Goal: Navigation & Orientation: Find specific page/section

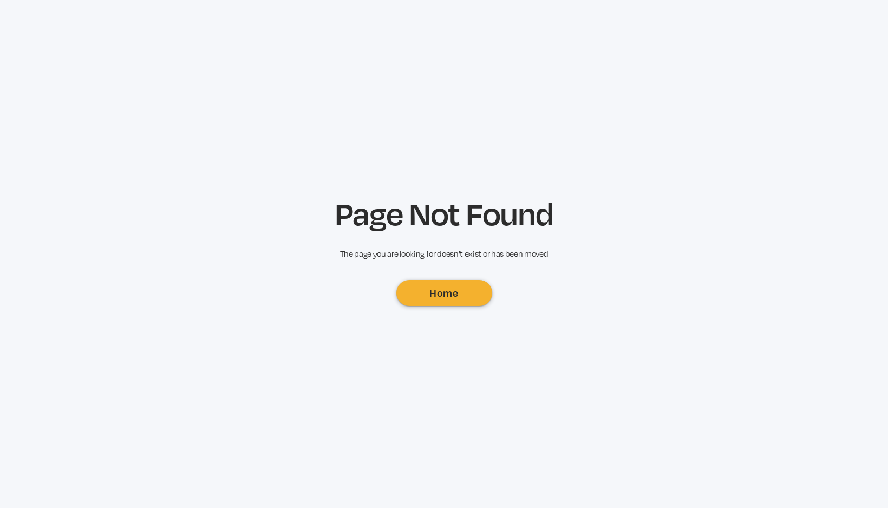
click at [447, 292] on link "Home" at bounding box center [444, 293] width 96 height 26
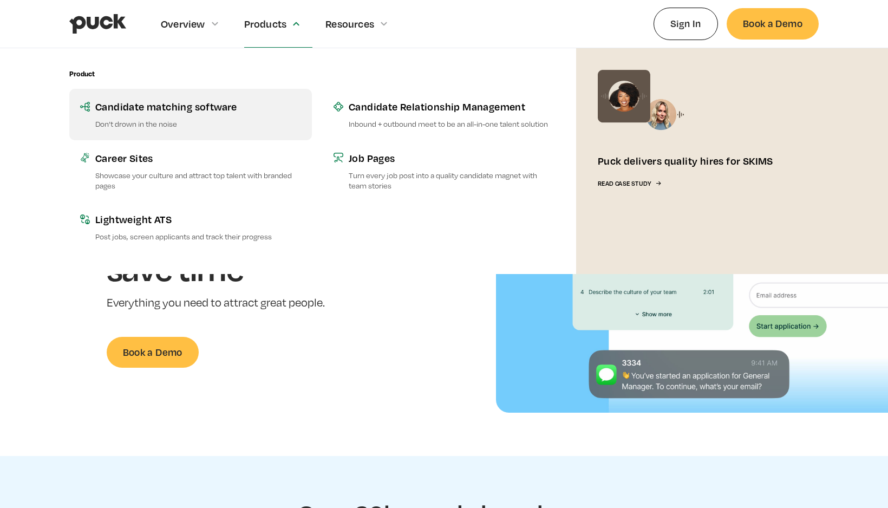
click at [183, 96] on link "Candidate matching software Don’t drown in the noise" at bounding box center [190, 114] width 243 height 51
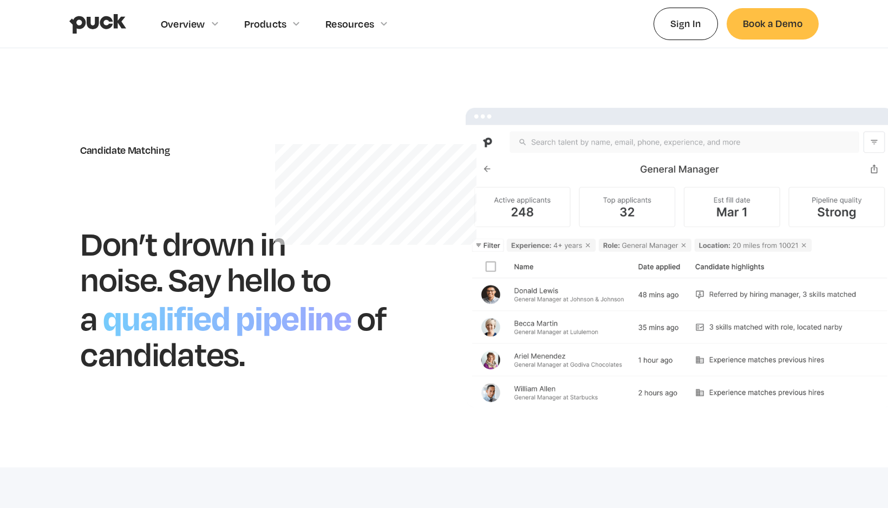
scroll to position [8, 0]
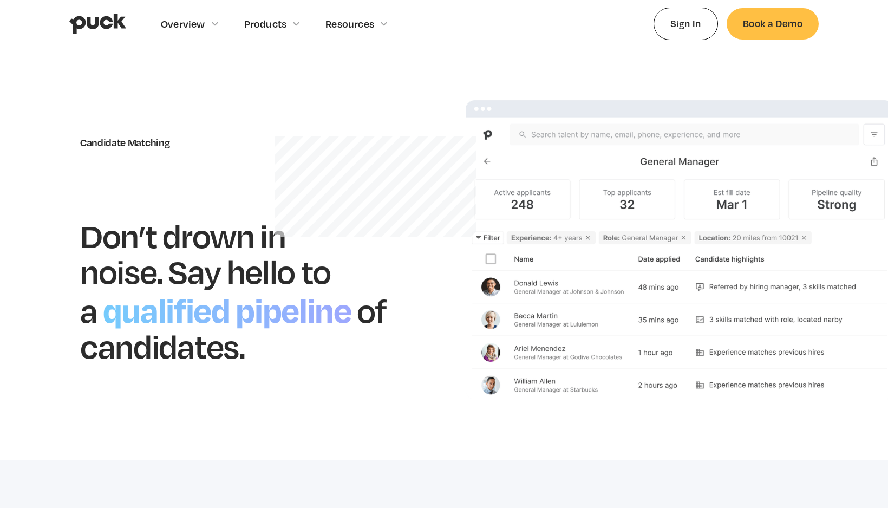
click at [624, 279] on img at bounding box center [680, 250] width 428 height 300
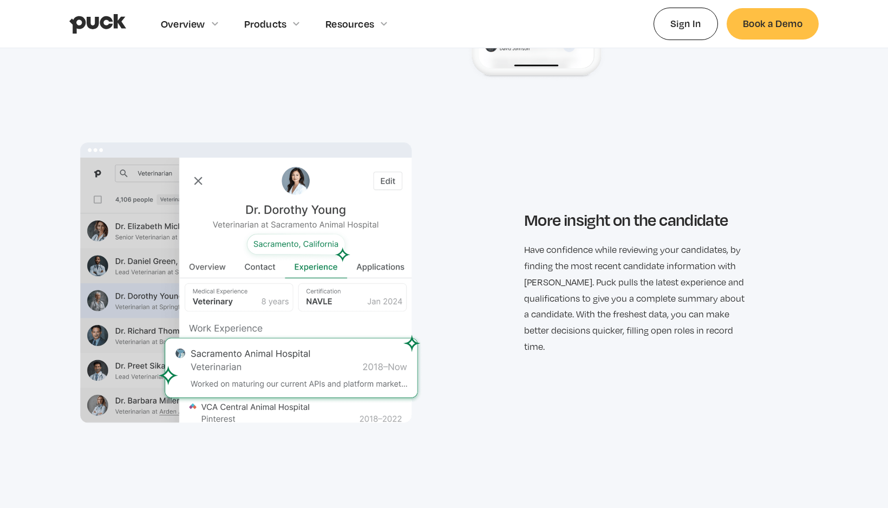
scroll to position [1873, 0]
